Goal: Task Accomplishment & Management: Manage account settings

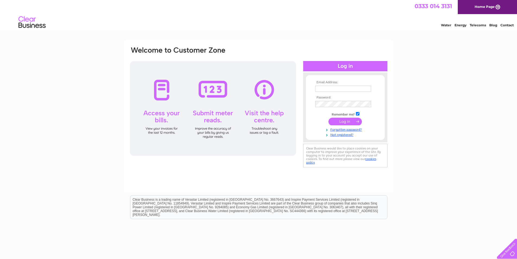
click at [329, 89] on input "text" at bounding box center [343, 89] width 56 height 6
type input "[EMAIL_ADDRESS][DOMAIN_NAME]"
click at [352, 122] on input "submit" at bounding box center [344, 122] width 33 height 8
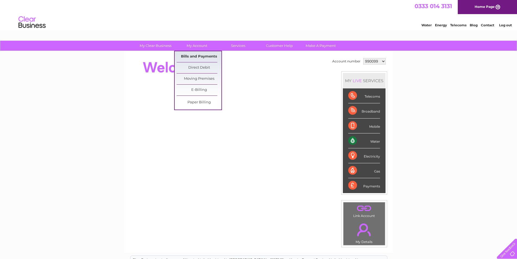
click at [190, 56] on link "Bills and Payments" at bounding box center [199, 56] width 45 height 11
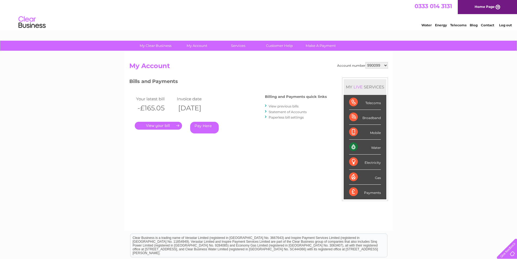
click at [152, 125] on link "." at bounding box center [158, 126] width 47 height 8
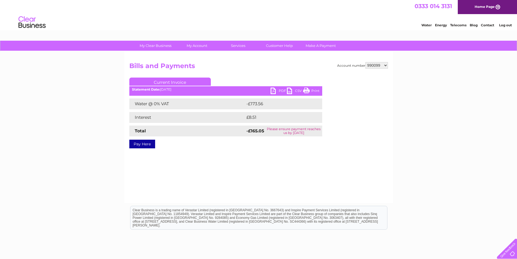
click at [276, 90] on link "PDF" at bounding box center [278, 92] width 16 height 8
click at [196, 166] on div "Account number 990099 1091610 Bills and Payments Current Invoice PDF CSV Print" at bounding box center [258, 127] width 269 height 152
